Goal: Task Accomplishment & Management: Use online tool/utility

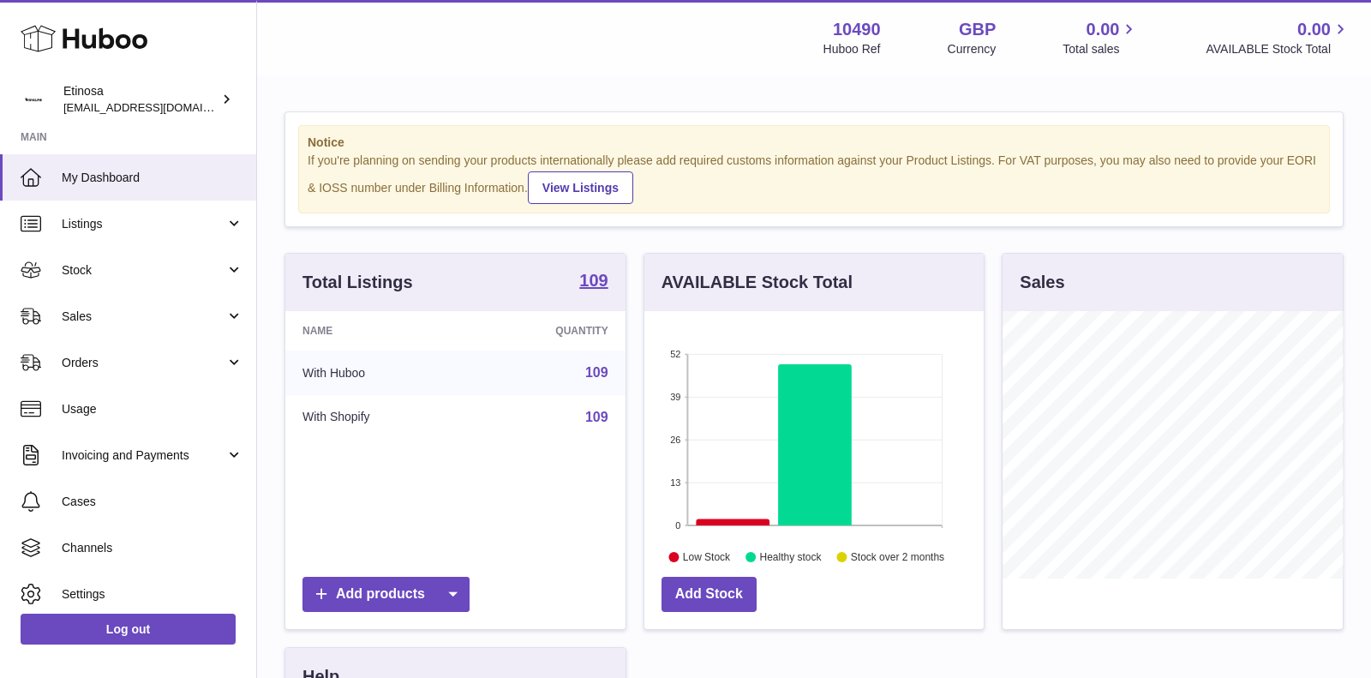
scroll to position [267, 340]
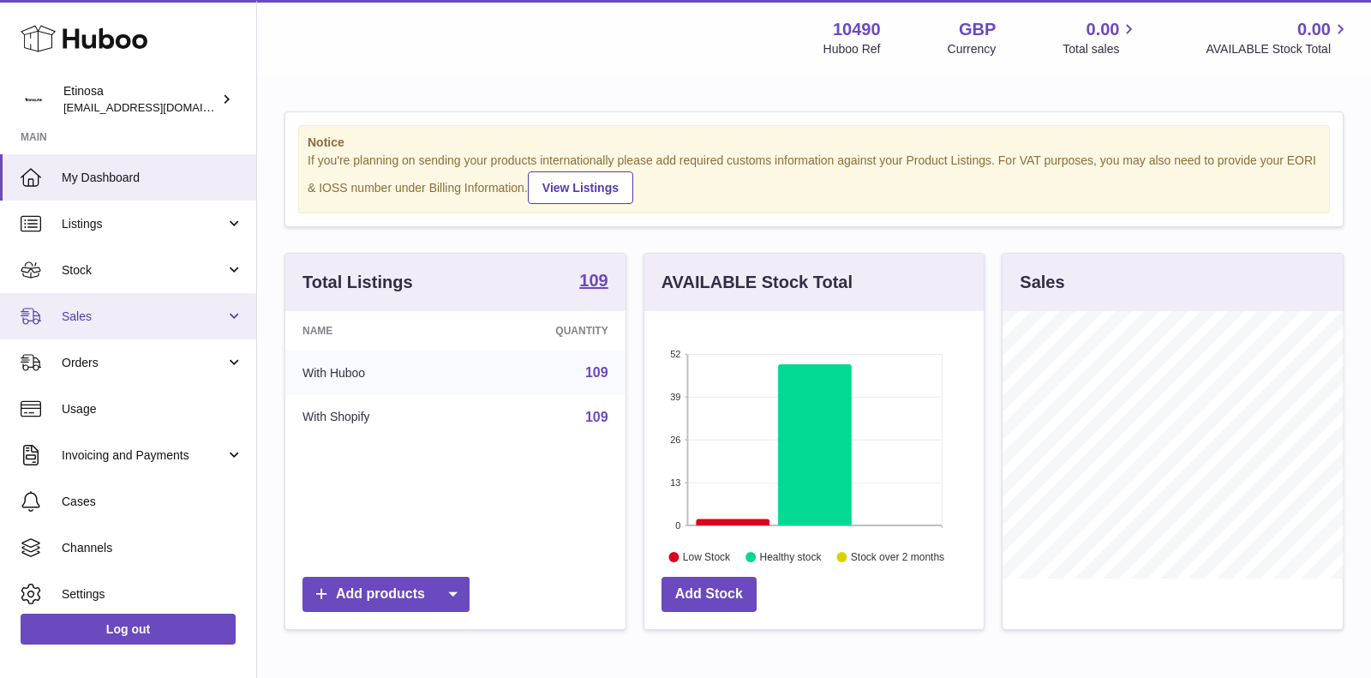
click at [204, 318] on span "Sales" at bounding box center [144, 316] width 164 height 16
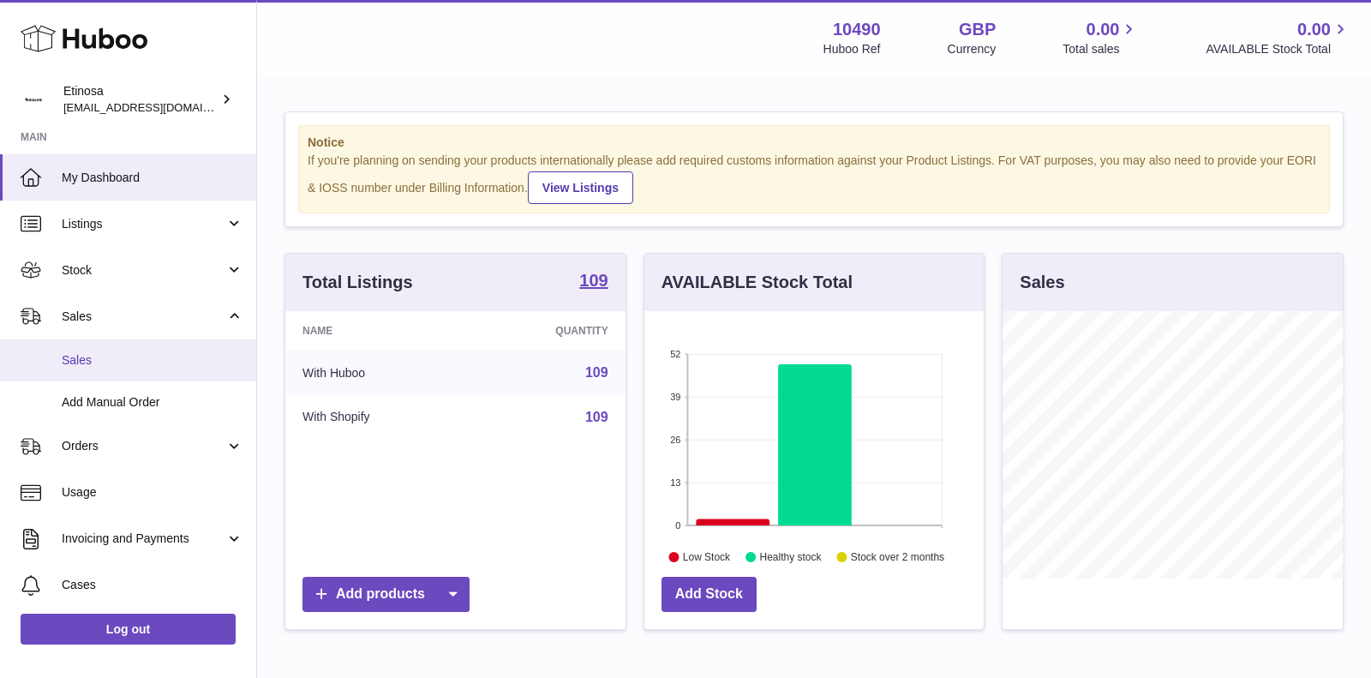
click at [133, 361] on span "Sales" at bounding box center [153, 360] width 182 height 16
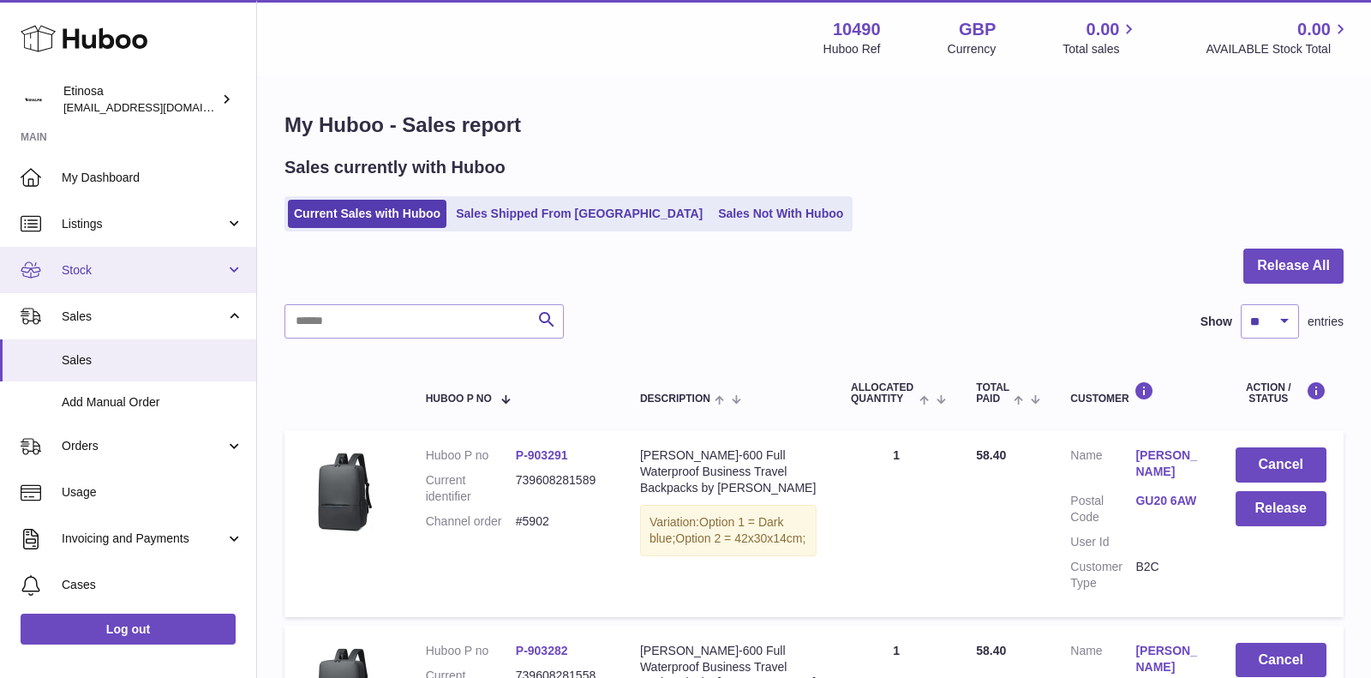
click at [183, 267] on span "Stock" at bounding box center [144, 270] width 164 height 16
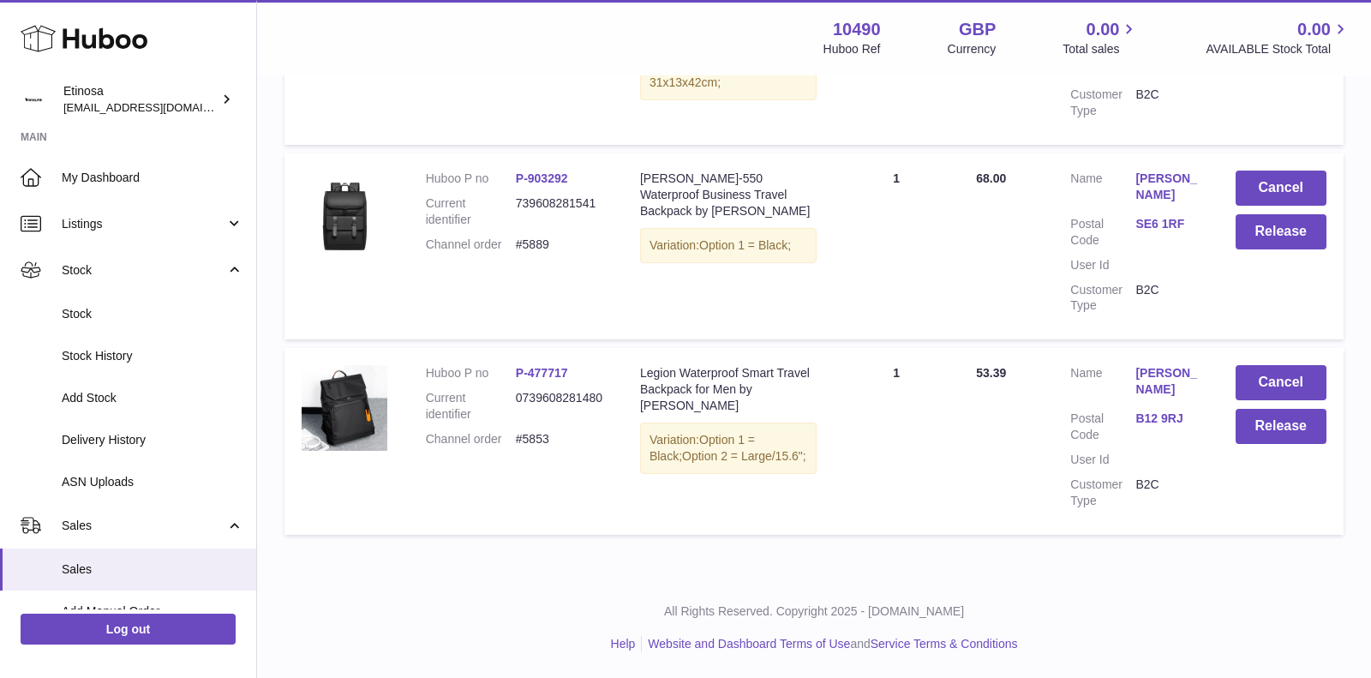
scroll to position [859, 0]
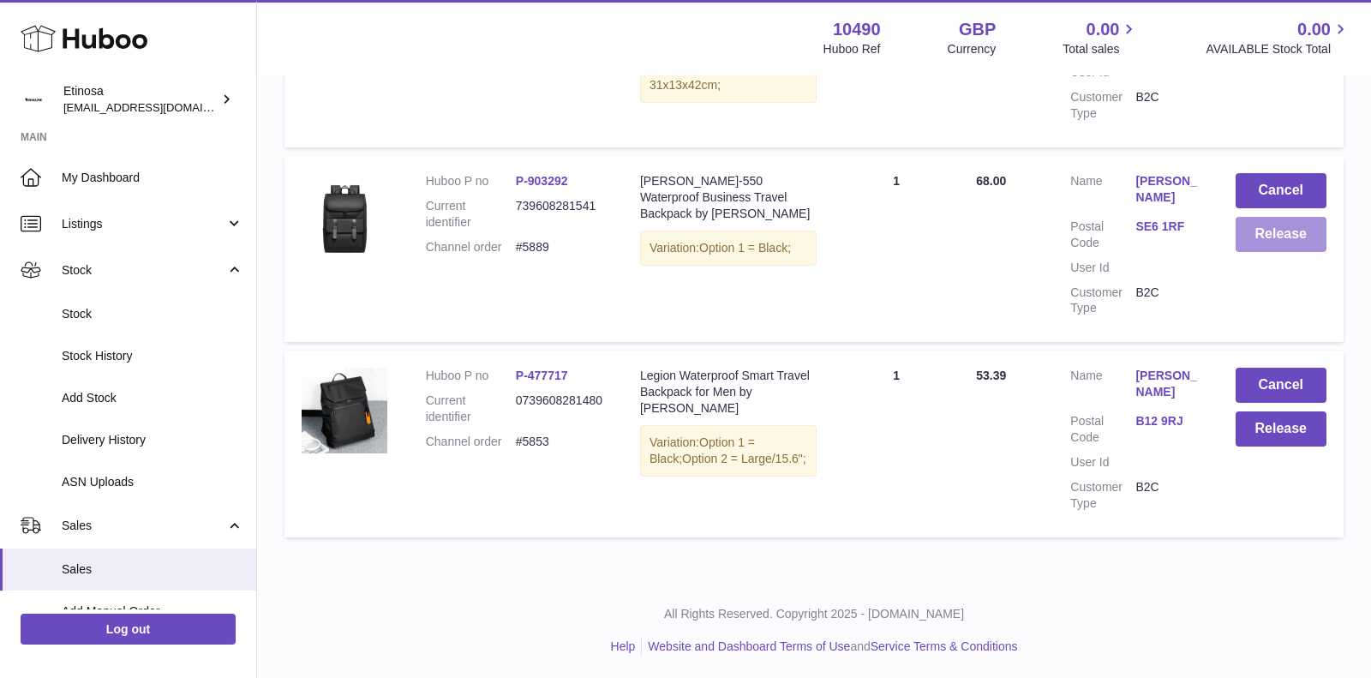
click at [1270, 232] on button "Release" at bounding box center [1282, 234] width 92 height 35
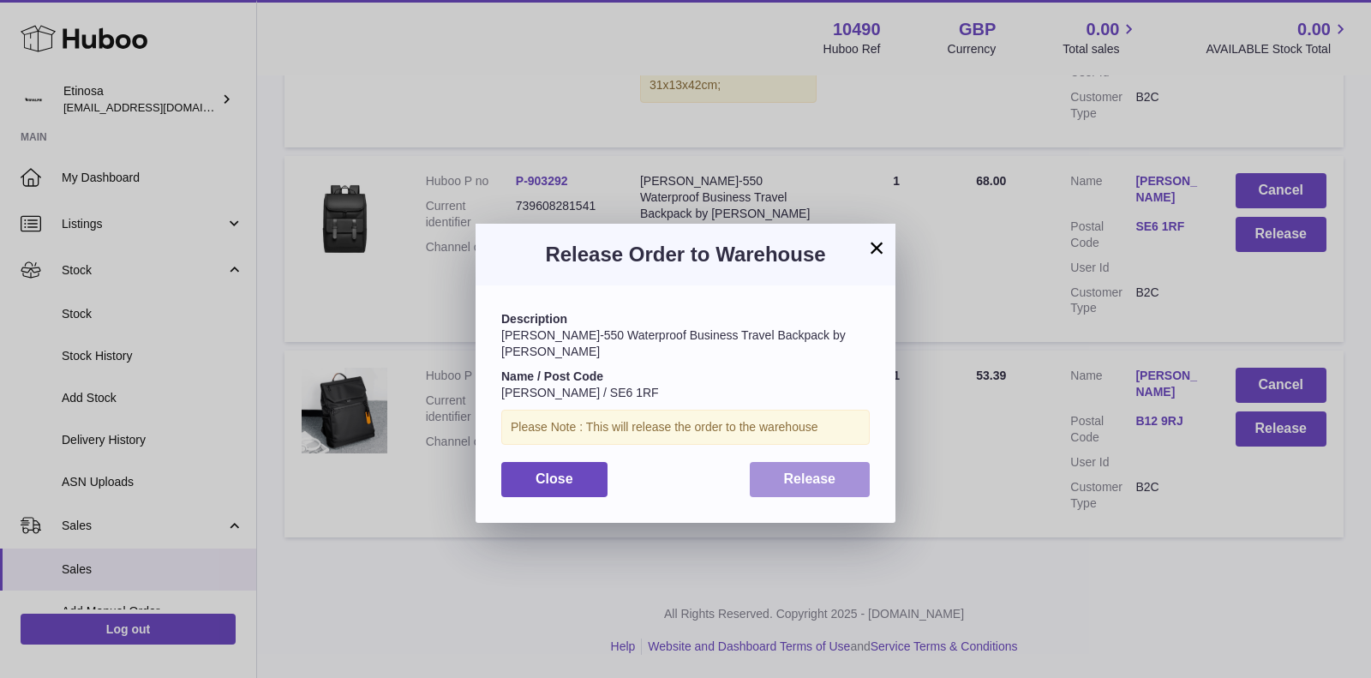
click at [824, 471] on span "Release" at bounding box center [810, 478] width 52 height 15
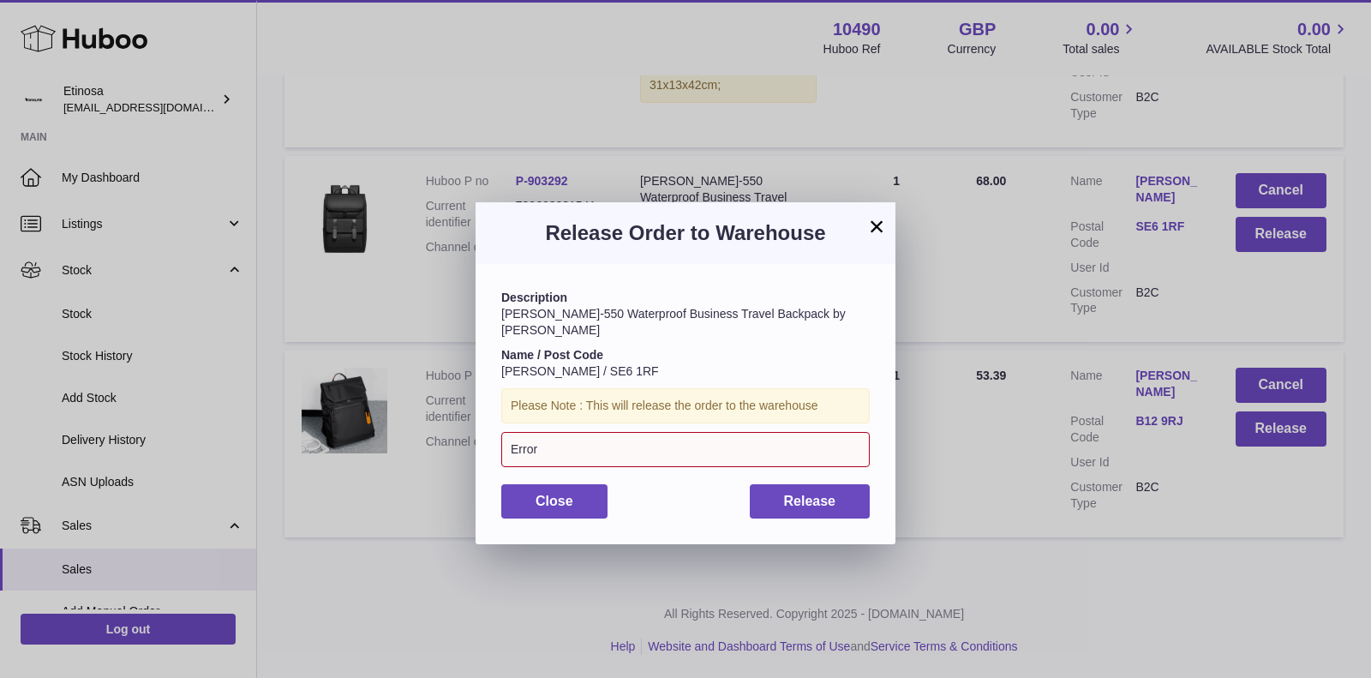
click at [878, 229] on button "×" at bounding box center [876, 226] width 21 height 21
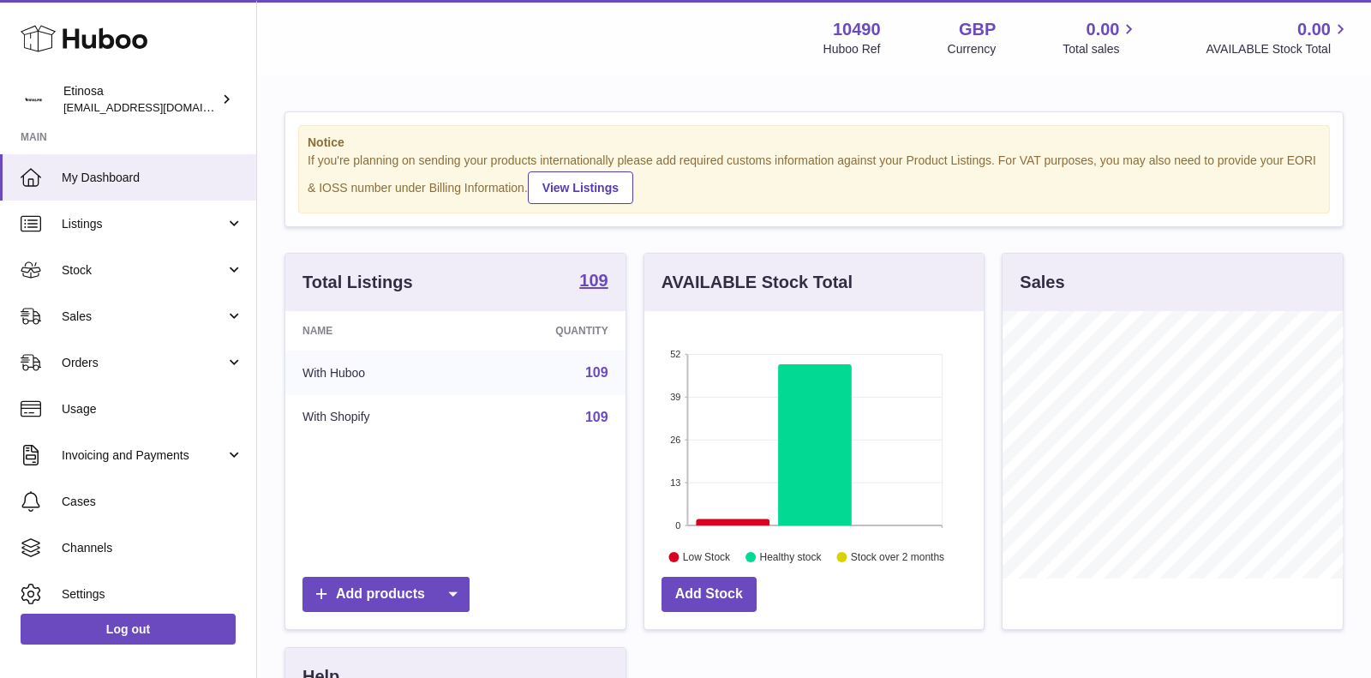
scroll to position [267, 340]
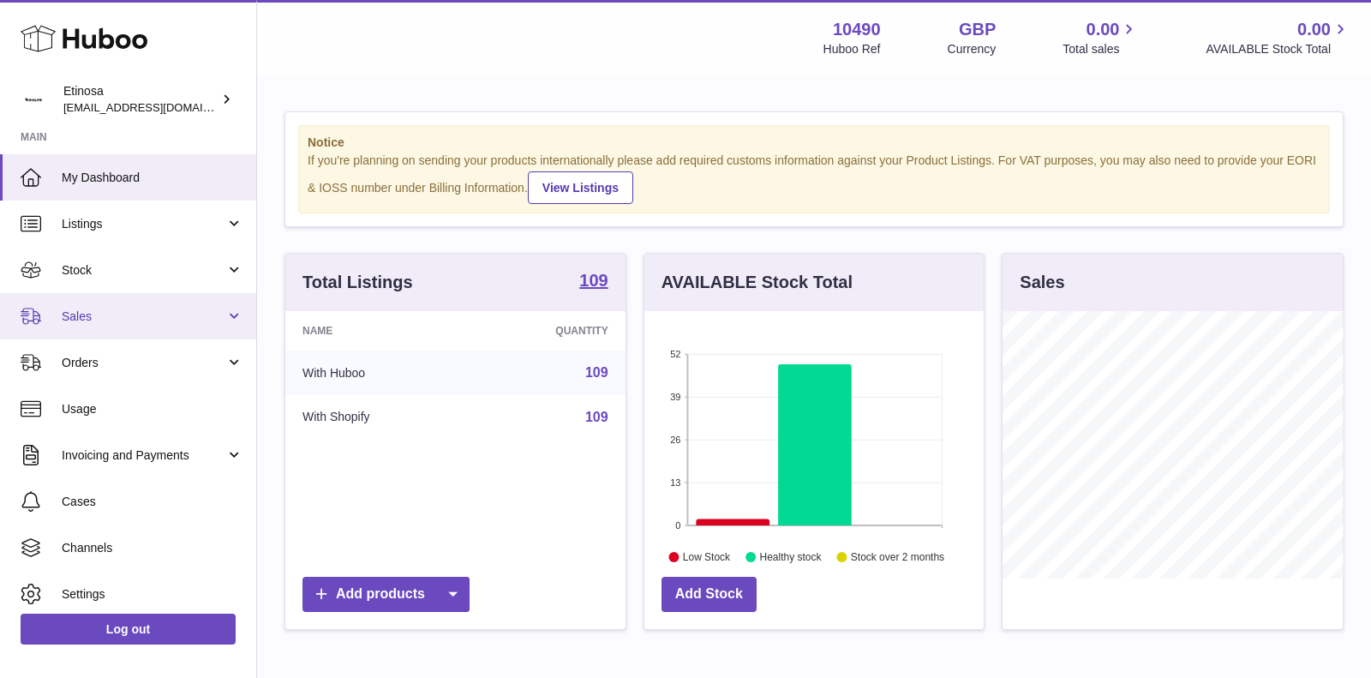
click at [196, 318] on span "Sales" at bounding box center [144, 316] width 164 height 16
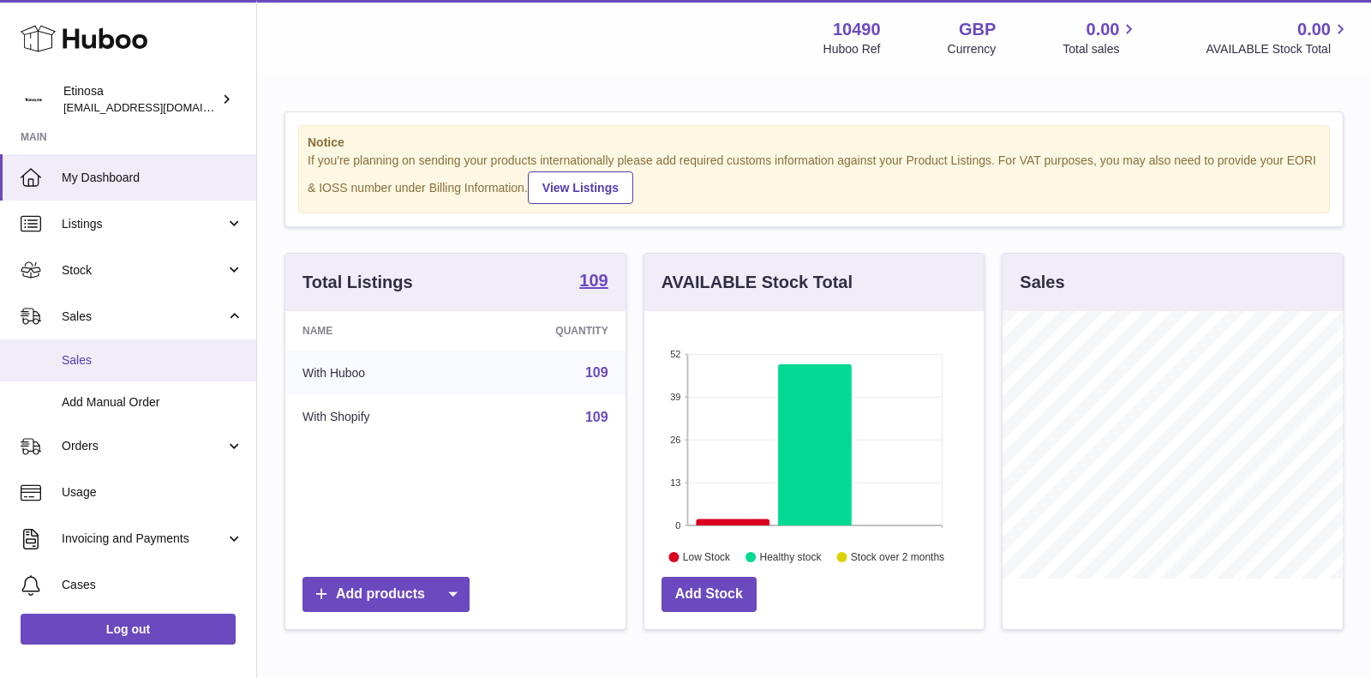
click at [146, 352] on span "Sales" at bounding box center [153, 360] width 182 height 16
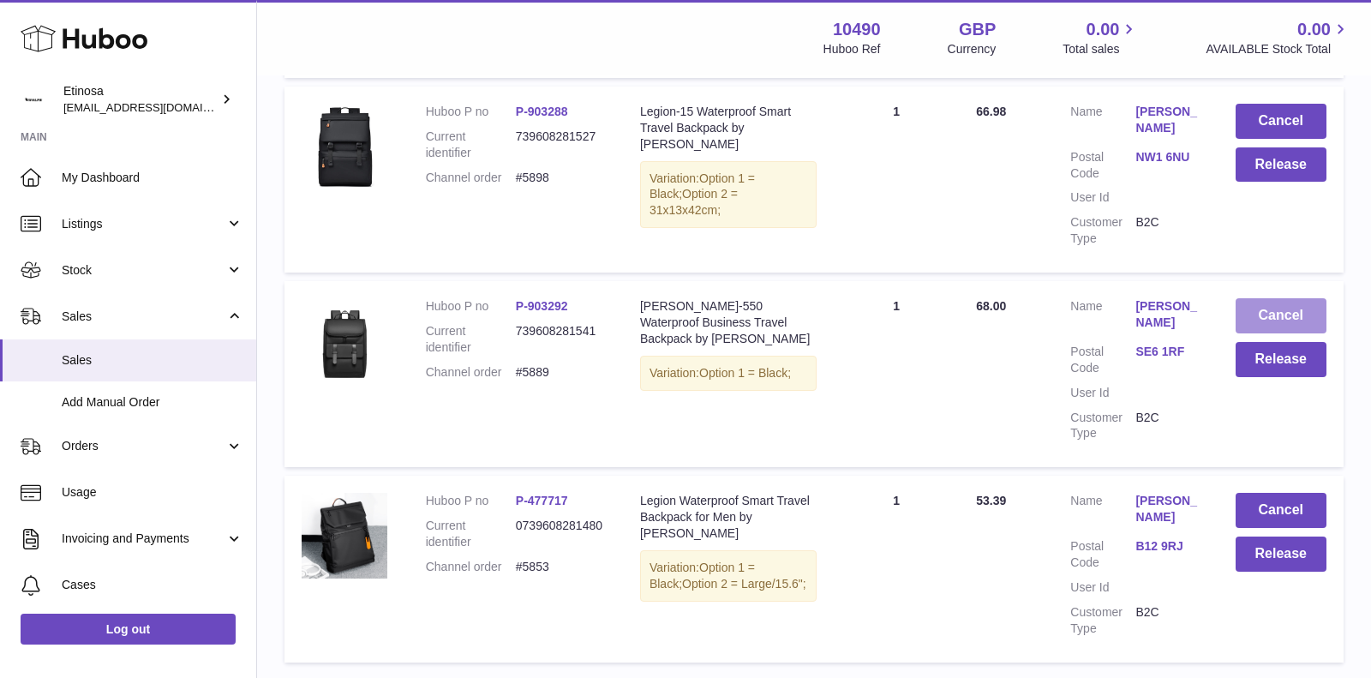
scroll to position [724, 0]
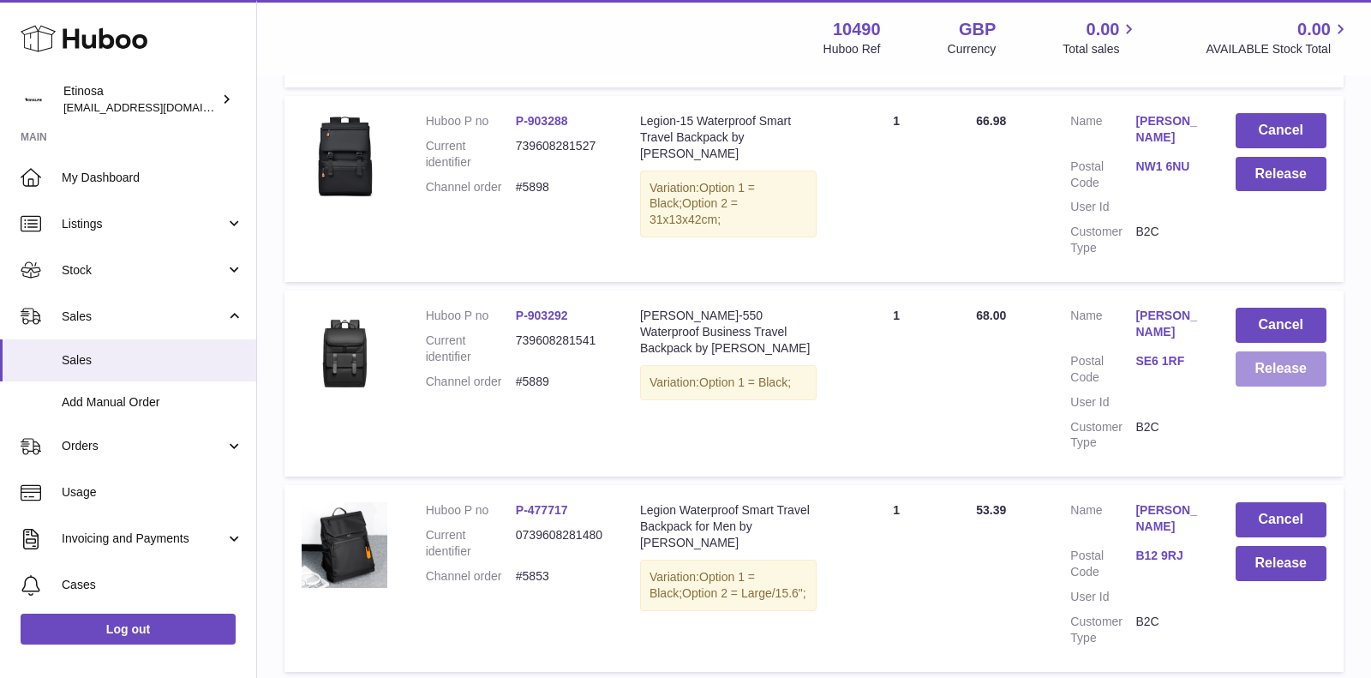
click at [1293, 367] on button "Release" at bounding box center [1282, 368] width 92 height 35
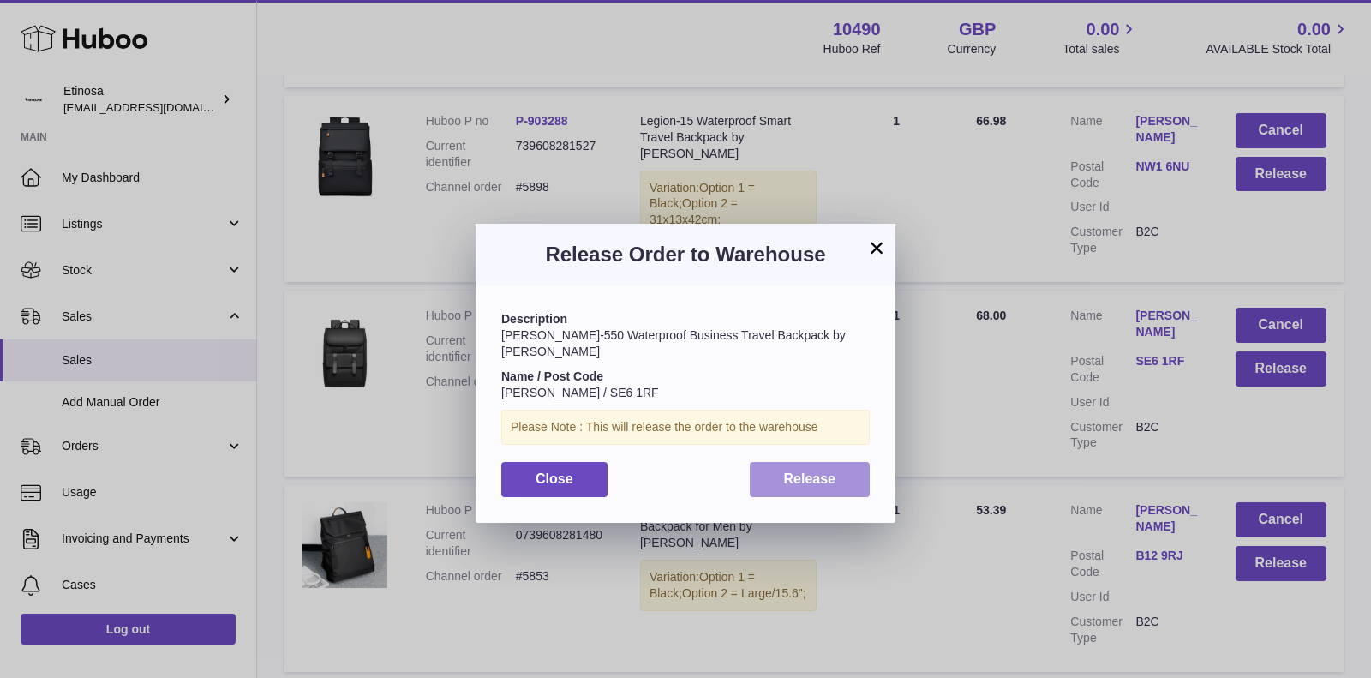
click at [781, 462] on button "Release" at bounding box center [810, 479] width 121 height 35
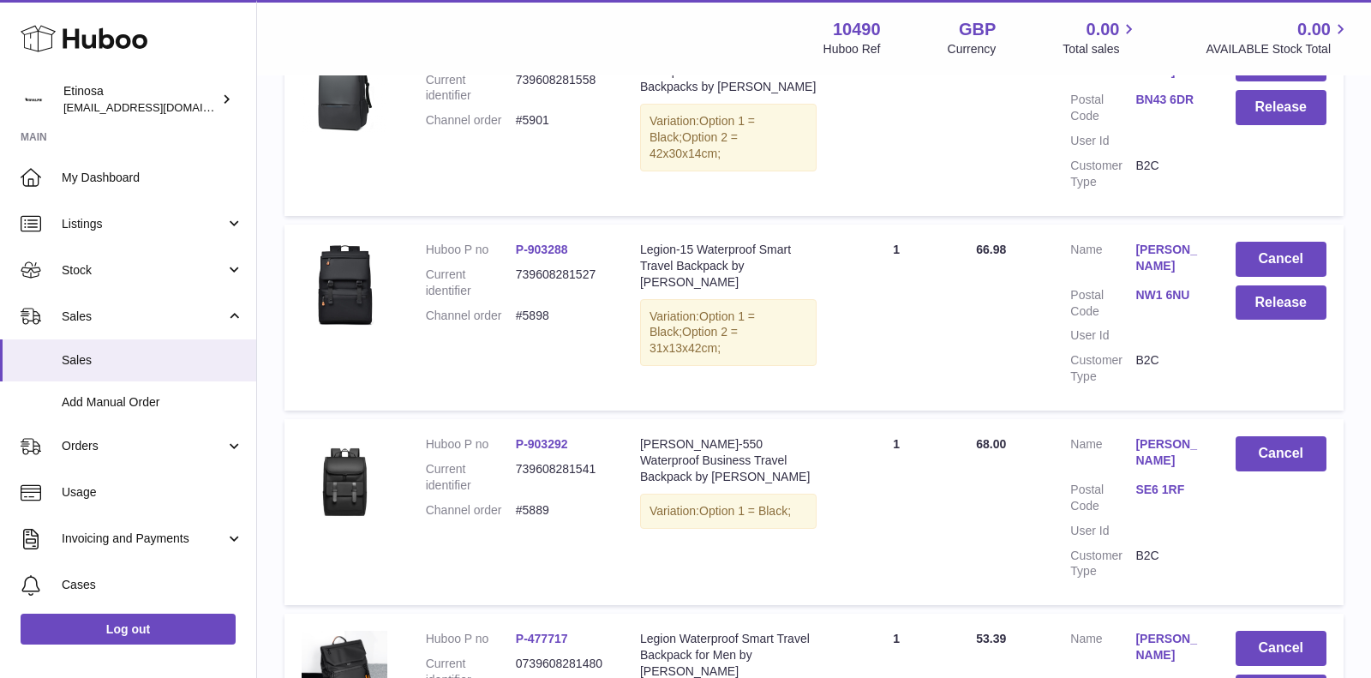
scroll to position [547, 0]
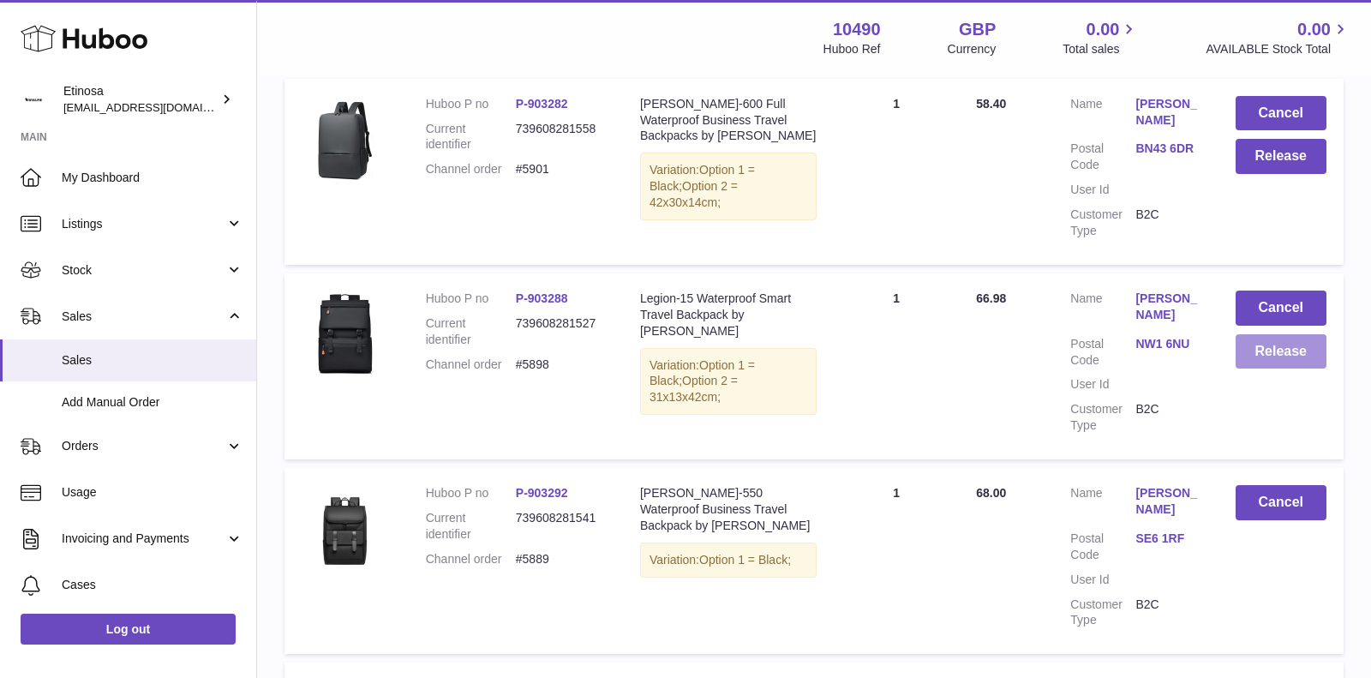
click at [1253, 350] on button "Release" at bounding box center [1282, 351] width 92 height 35
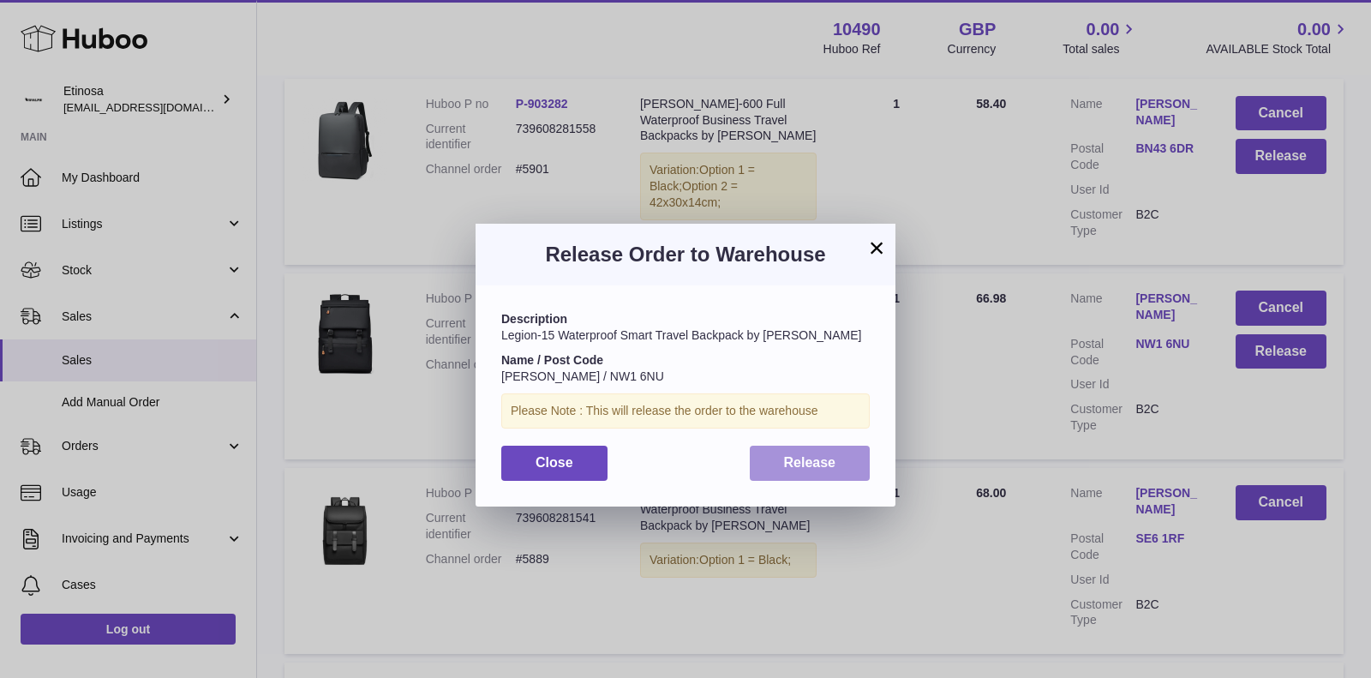
click at [805, 463] on span "Release" at bounding box center [810, 462] width 52 height 15
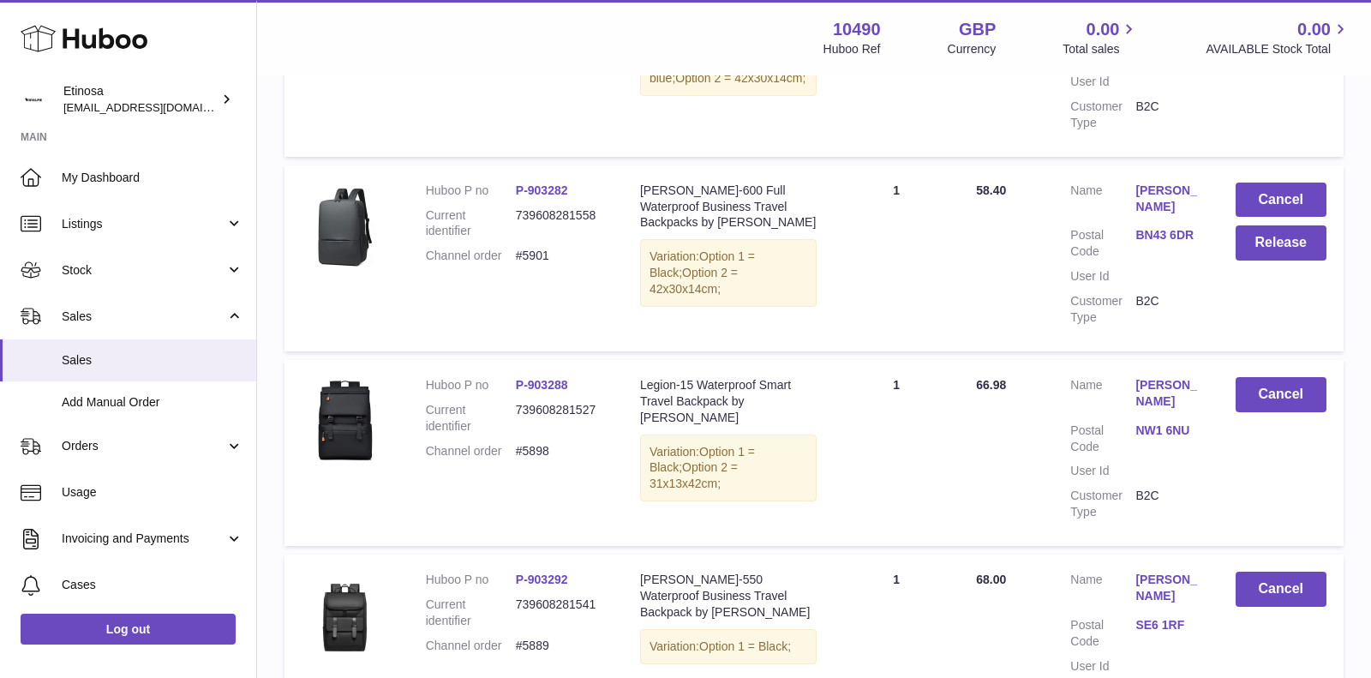
scroll to position [285, 0]
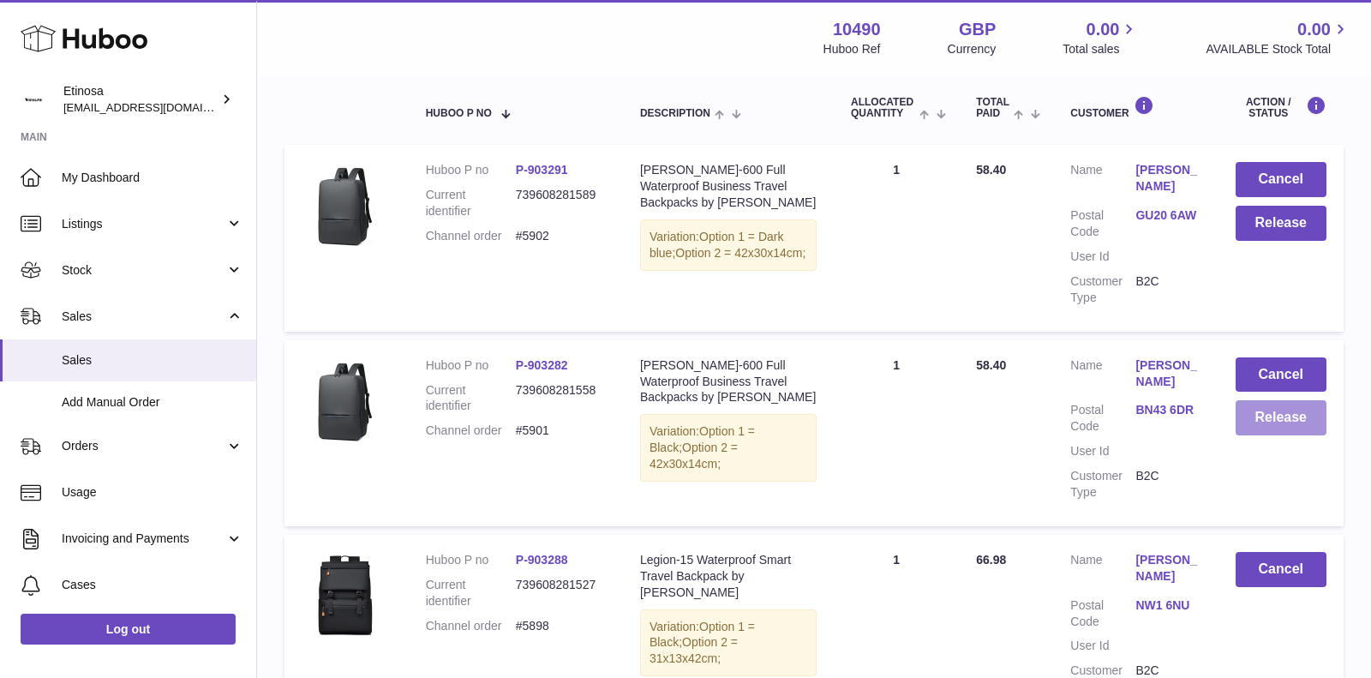
click at [1270, 424] on button "Release" at bounding box center [1282, 417] width 92 height 35
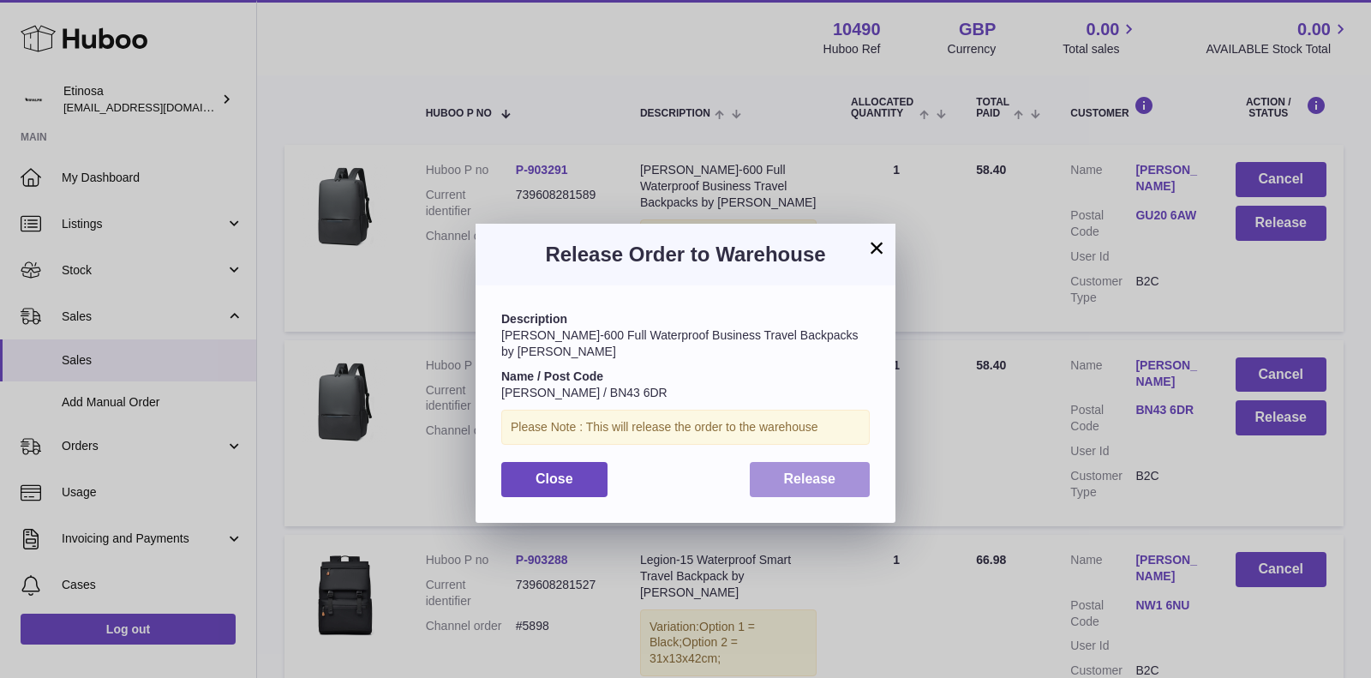
click at [813, 471] on span "Release" at bounding box center [810, 478] width 52 height 15
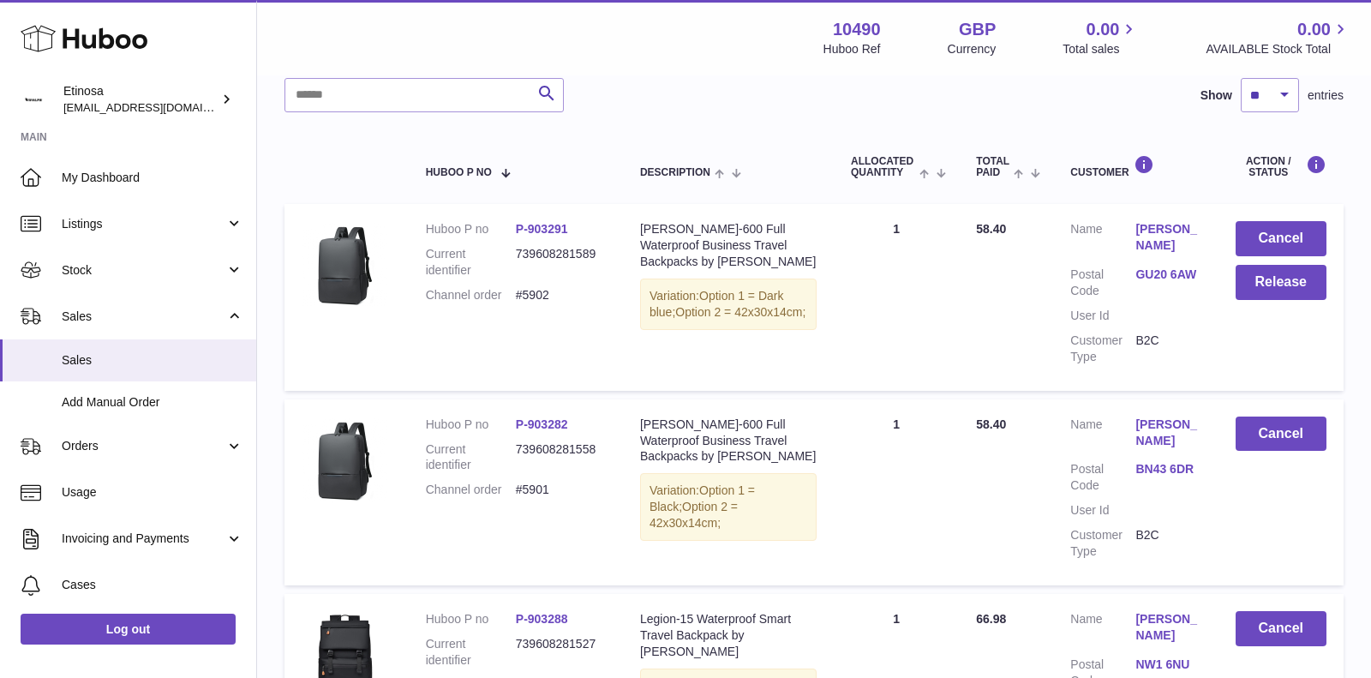
scroll to position [172, 0]
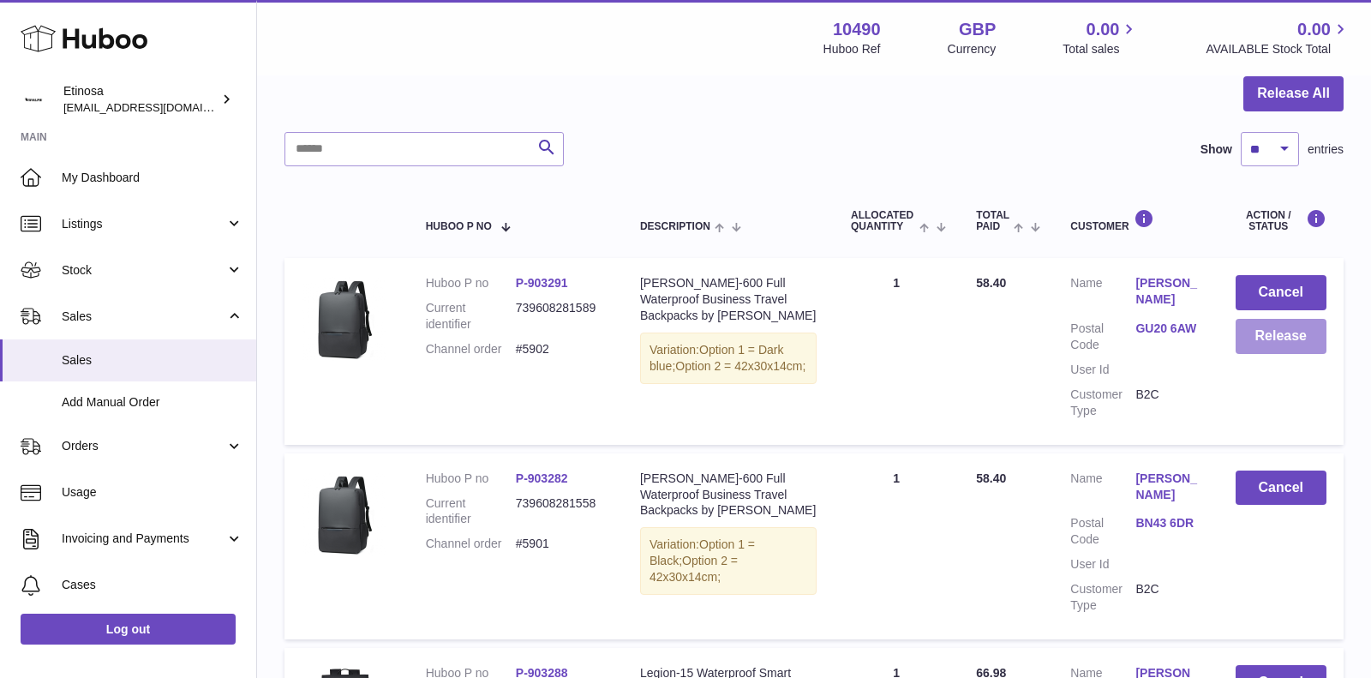
click at [1256, 333] on button "Release" at bounding box center [1282, 336] width 92 height 35
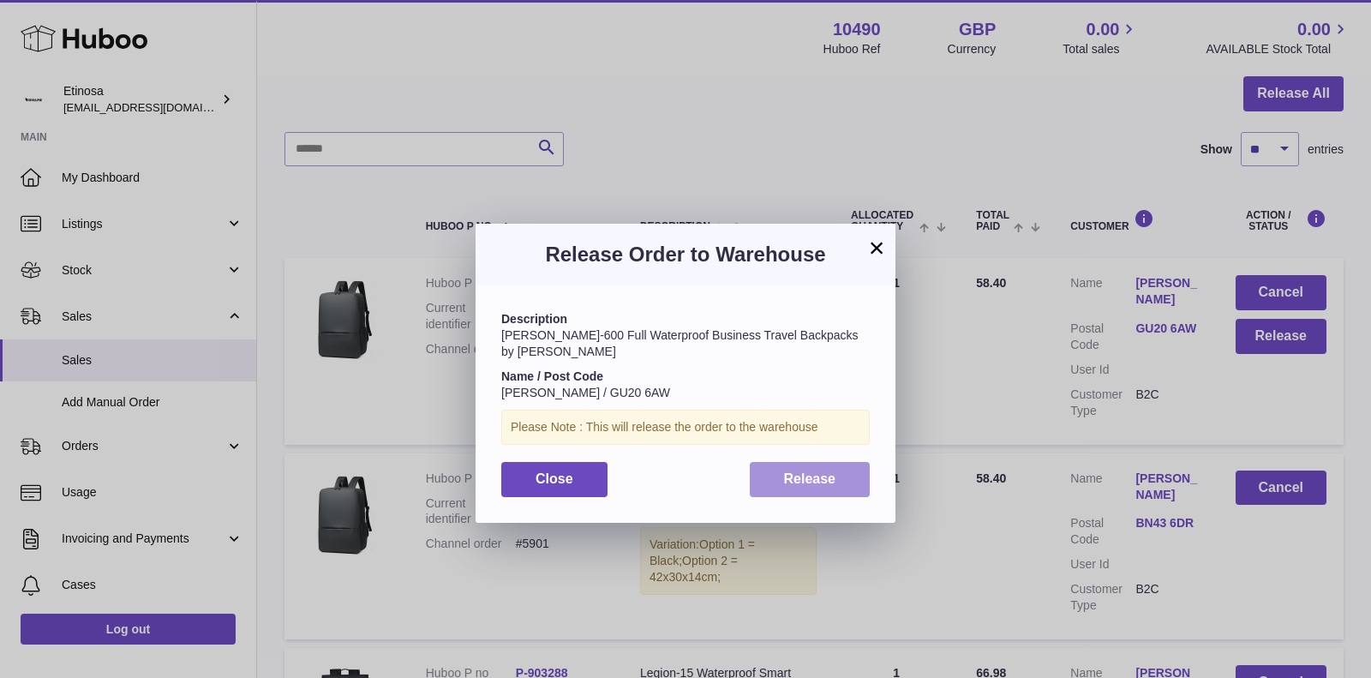
click at [824, 471] on span "Release" at bounding box center [810, 478] width 52 height 15
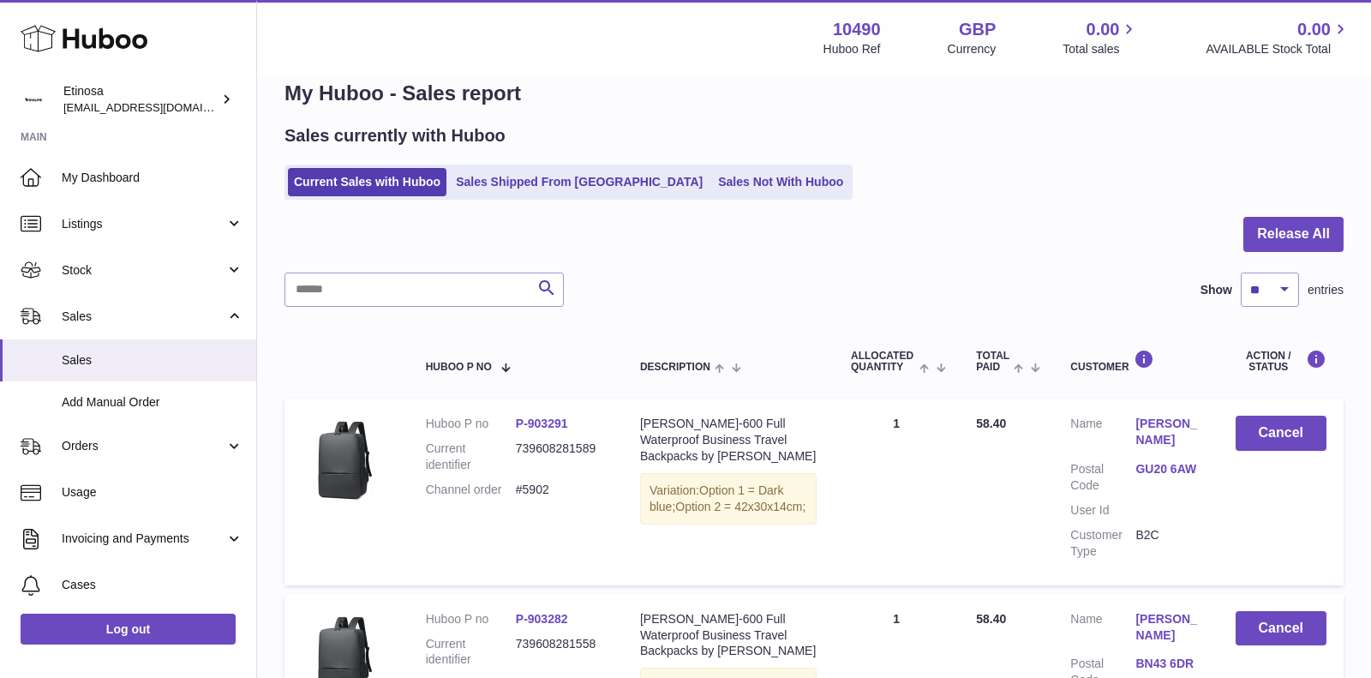
scroll to position [0, 0]
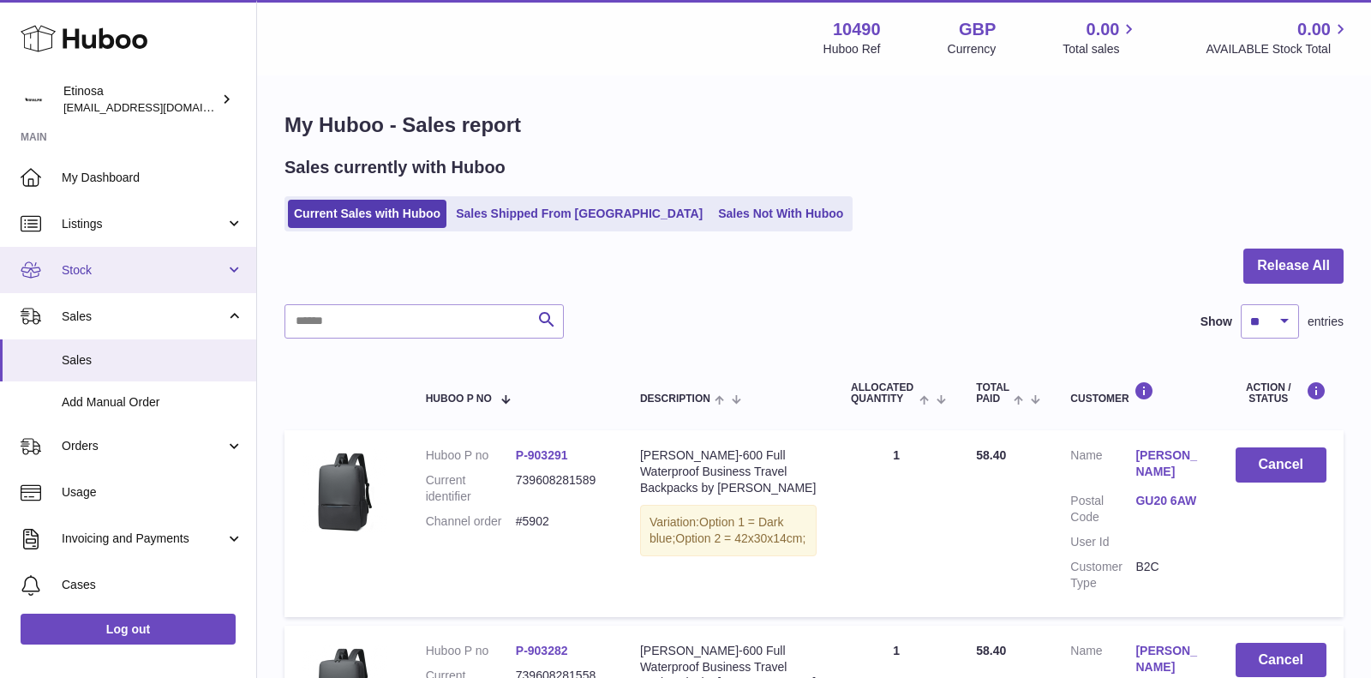
click at [221, 267] on span "Stock" at bounding box center [144, 270] width 164 height 16
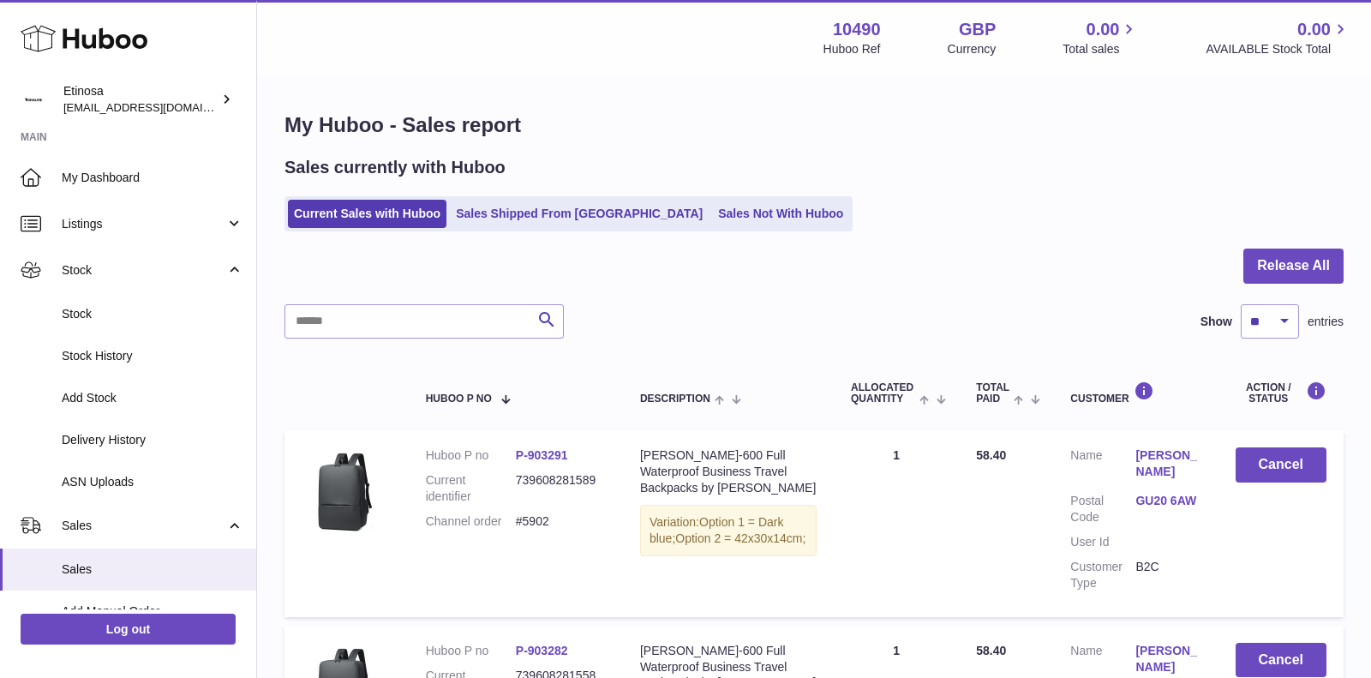
click at [157, 309] on span "Stock" at bounding box center [153, 314] width 182 height 16
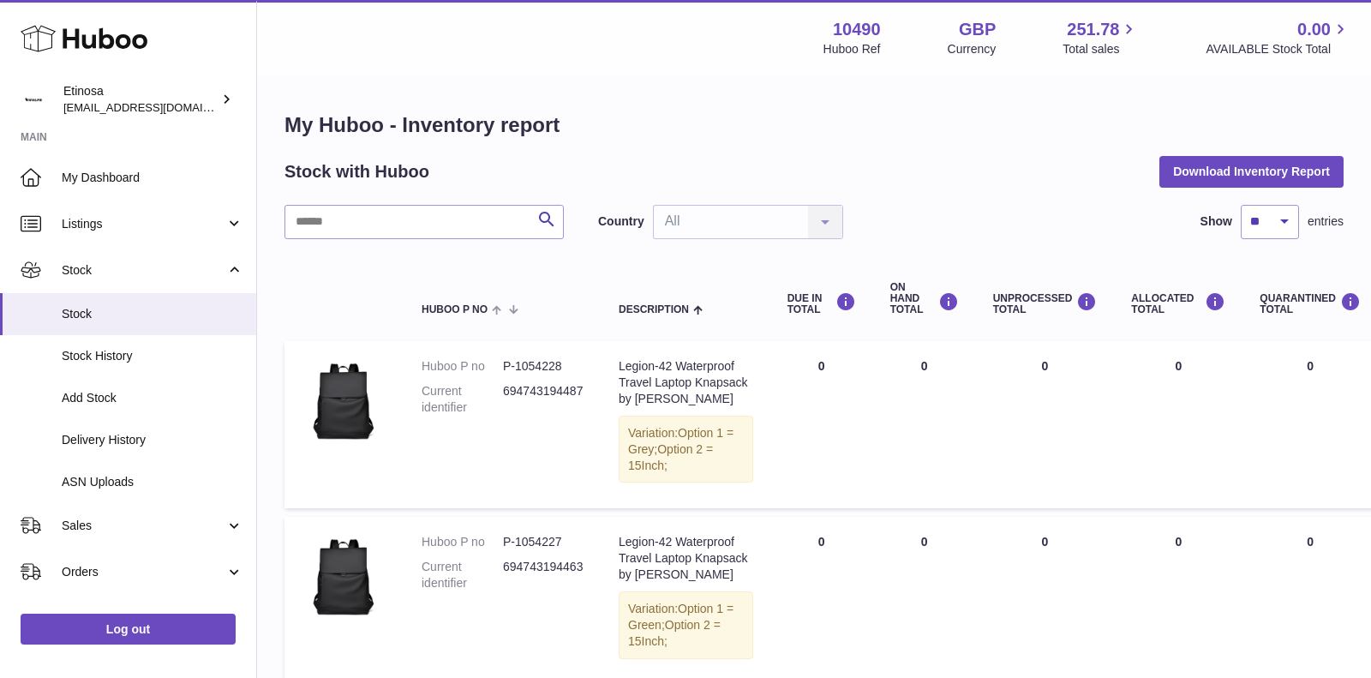
click at [752, 220] on div "Country All All No elements found. Consider changing the search query. List is …" at bounding box center [720, 222] width 245 height 34
click at [828, 219] on div "Country All All No elements found. Consider changing the search query. List is …" at bounding box center [720, 222] width 245 height 34
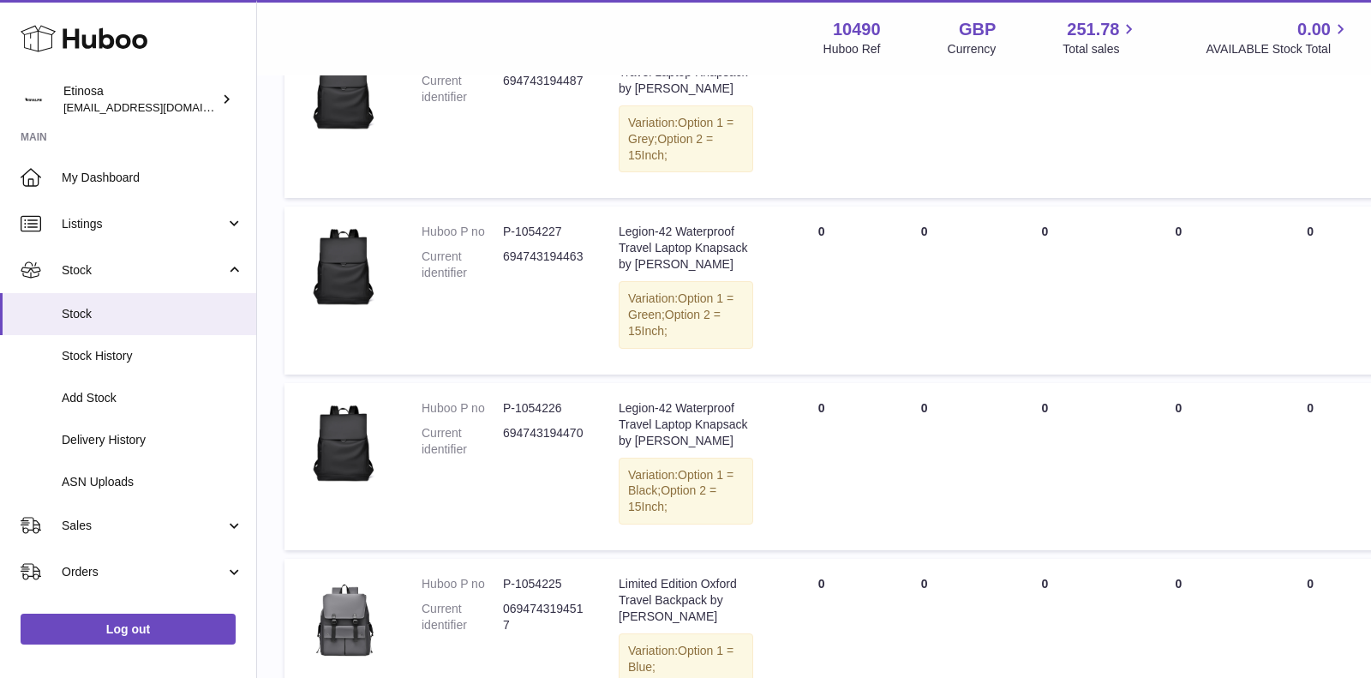
scroll to position [21, 0]
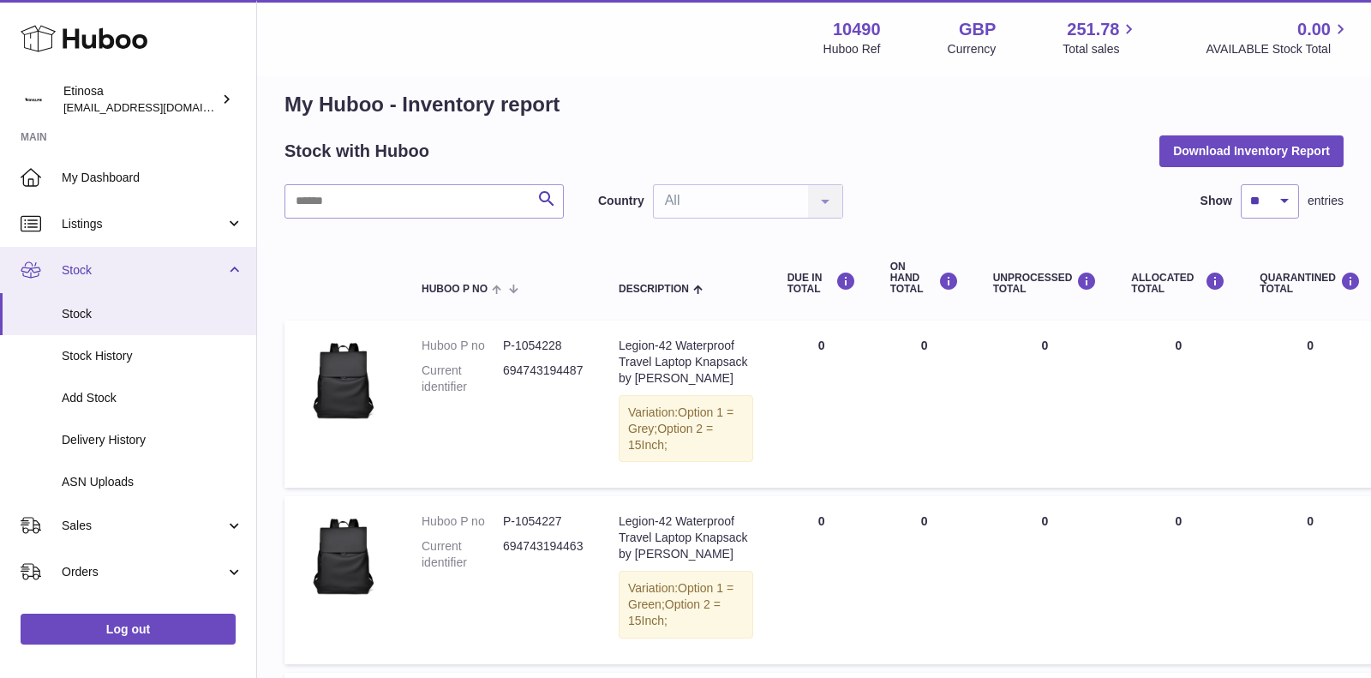
click at [225, 271] on link "Stock" at bounding box center [128, 270] width 256 height 46
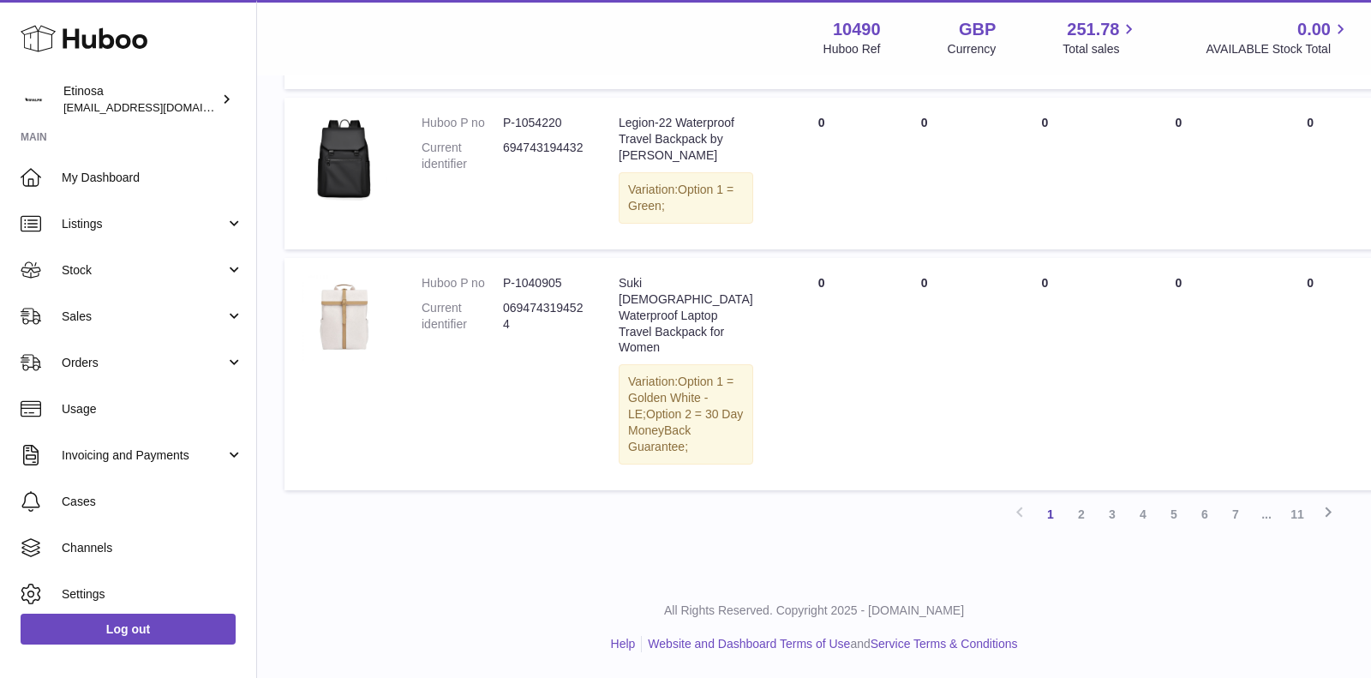
scroll to position [2048, 0]
